Goal: Task Accomplishment & Management: Use online tool/utility

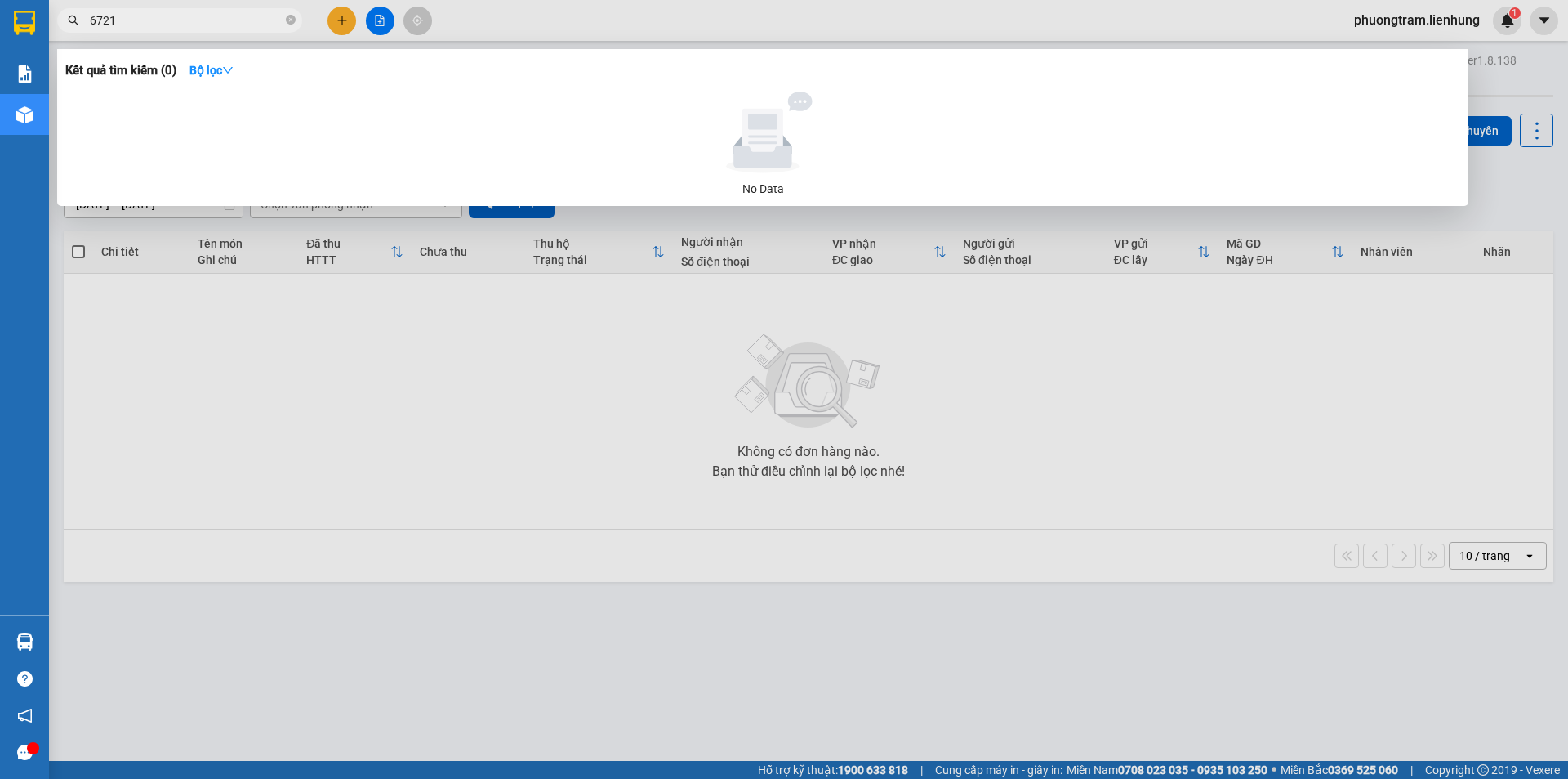
type input "6721"
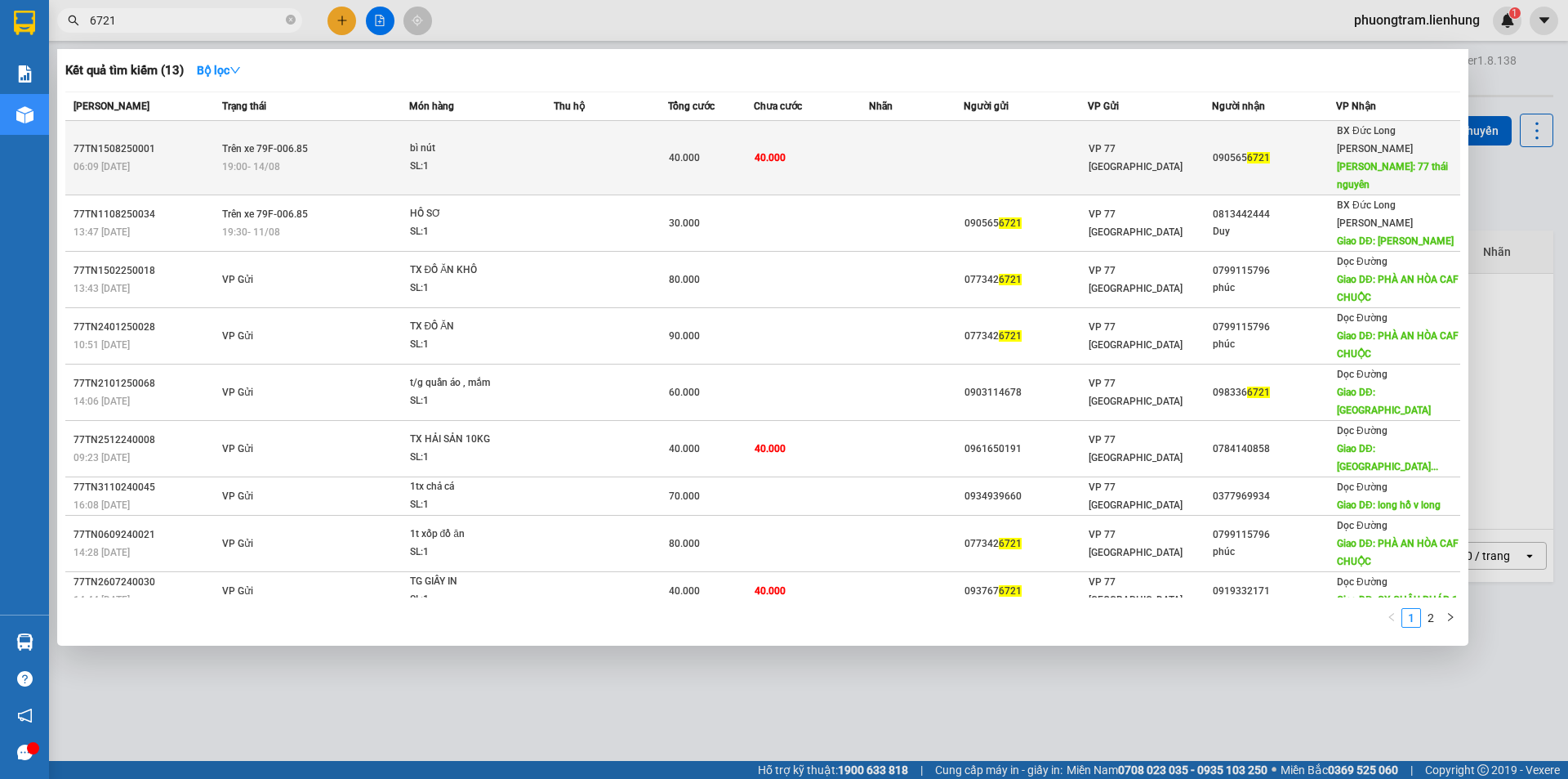
click at [760, 152] on span "40.000" at bounding box center [770, 158] width 31 height 12
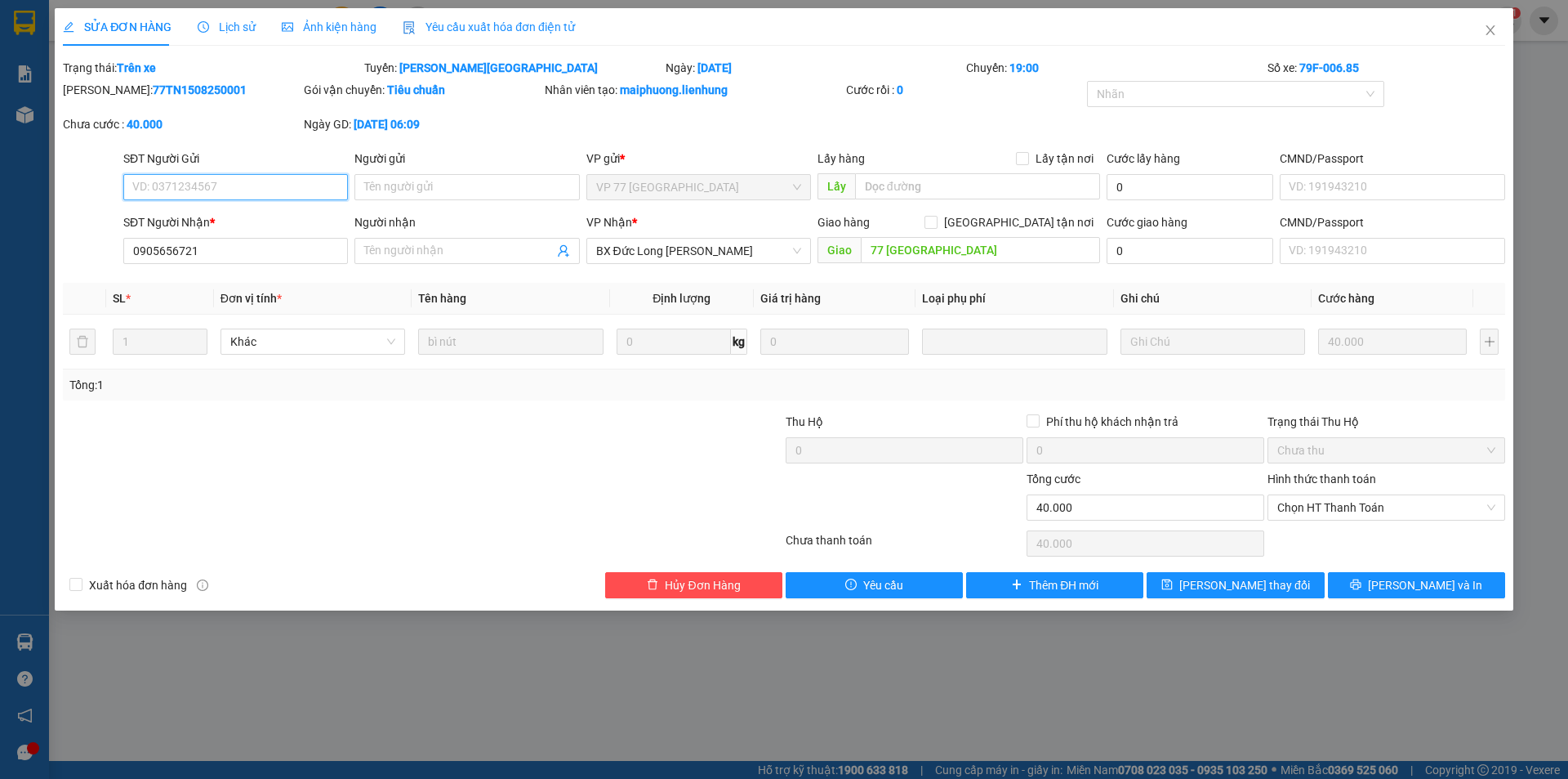
type input "0905656721"
type input "77 [GEOGRAPHIC_DATA]"
type input "40.000"
click at [1352, 507] on span "Chọn HT Thanh Toán" at bounding box center [1386, 507] width 218 height 25
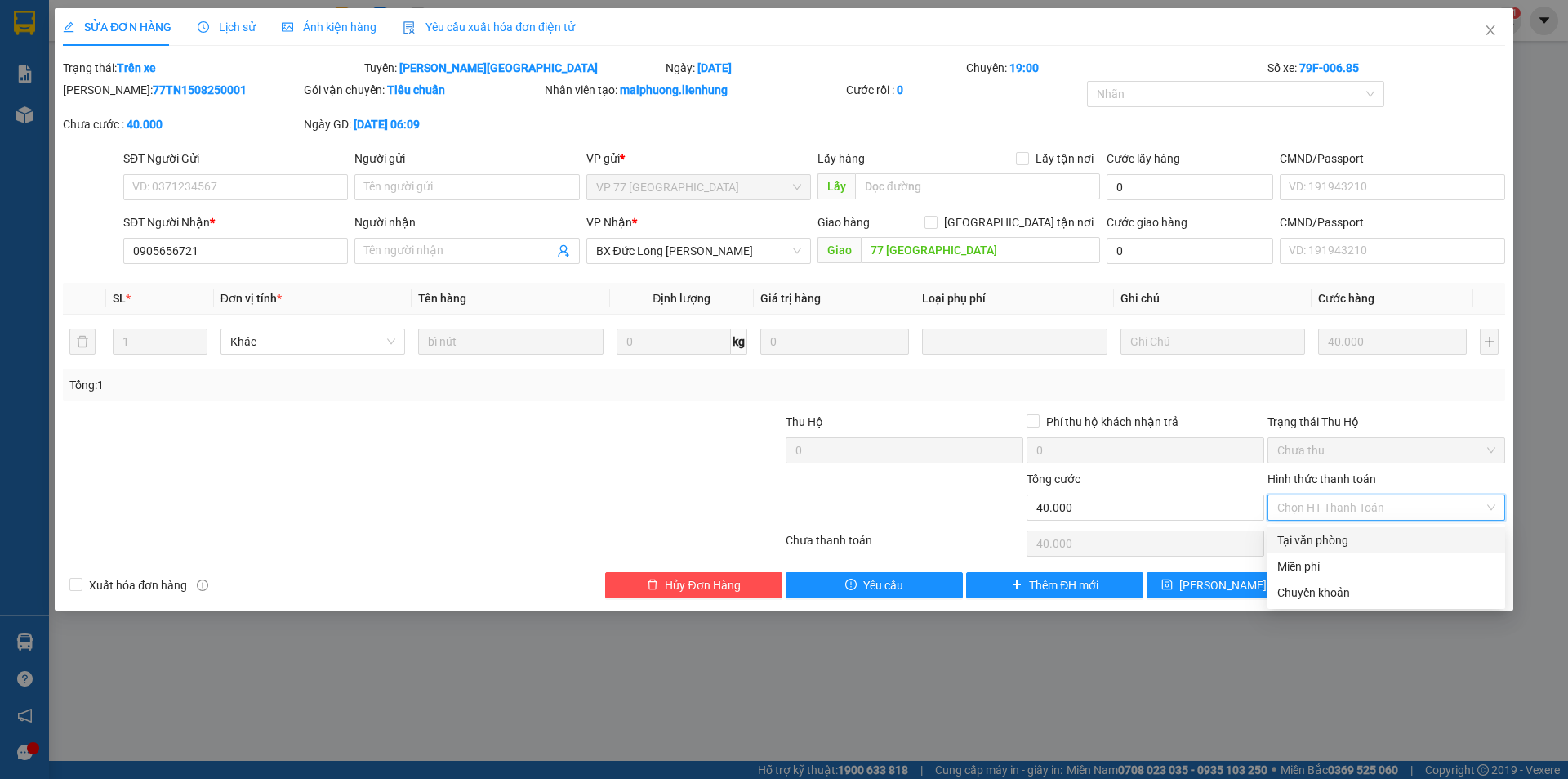
click at [1305, 533] on div "Tại văn phòng" at bounding box center [1386, 540] width 218 height 18
type input "0"
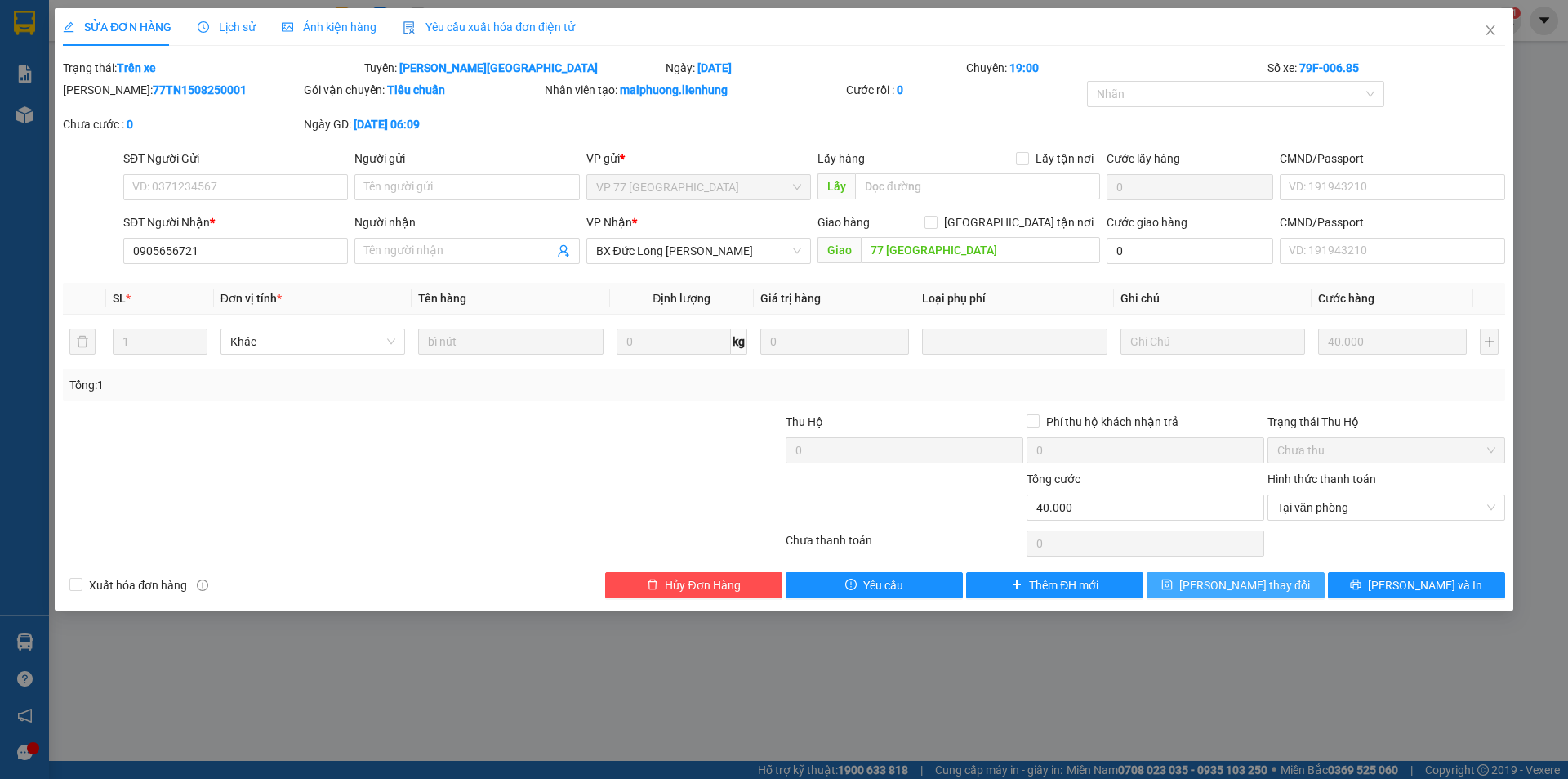
click at [1225, 591] on span "[PERSON_NAME] thay đổi" at bounding box center [1244, 585] width 131 height 18
